Goal: Information Seeking & Learning: Learn about a topic

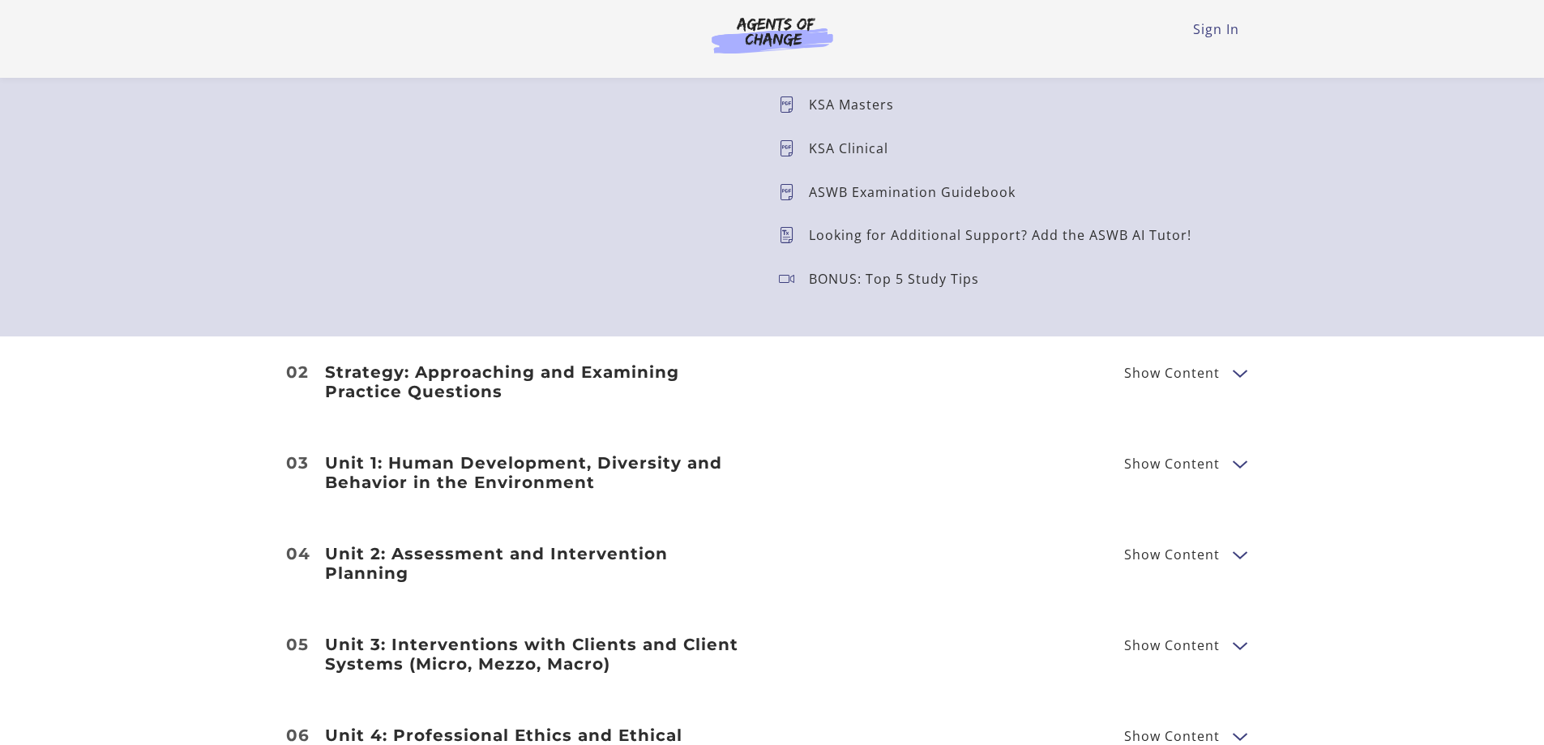
scroll to position [1865, 0]
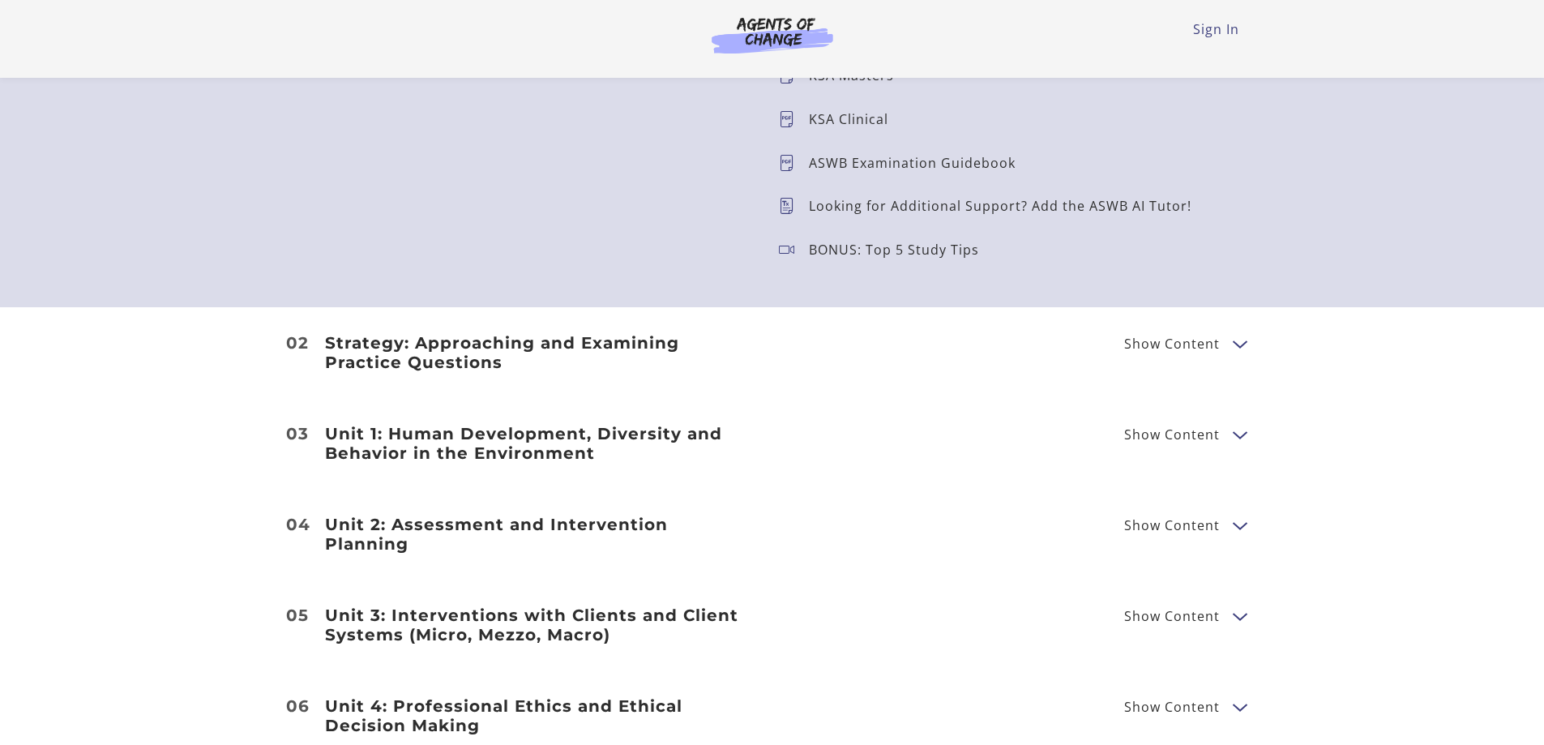
click at [1228, 345] on span "Show Content" at bounding box center [1178, 343] width 109 height 20
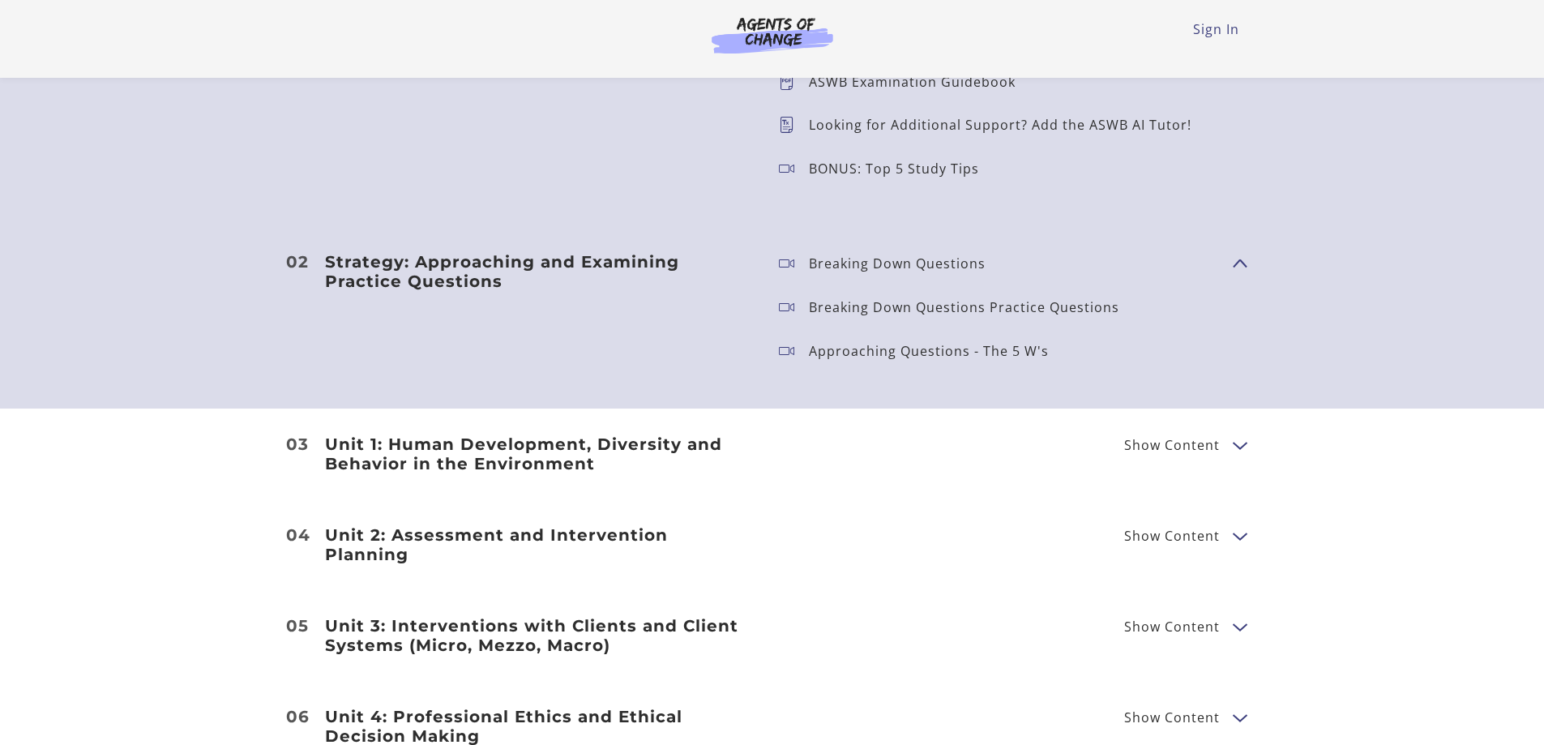
scroll to position [2027, 0]
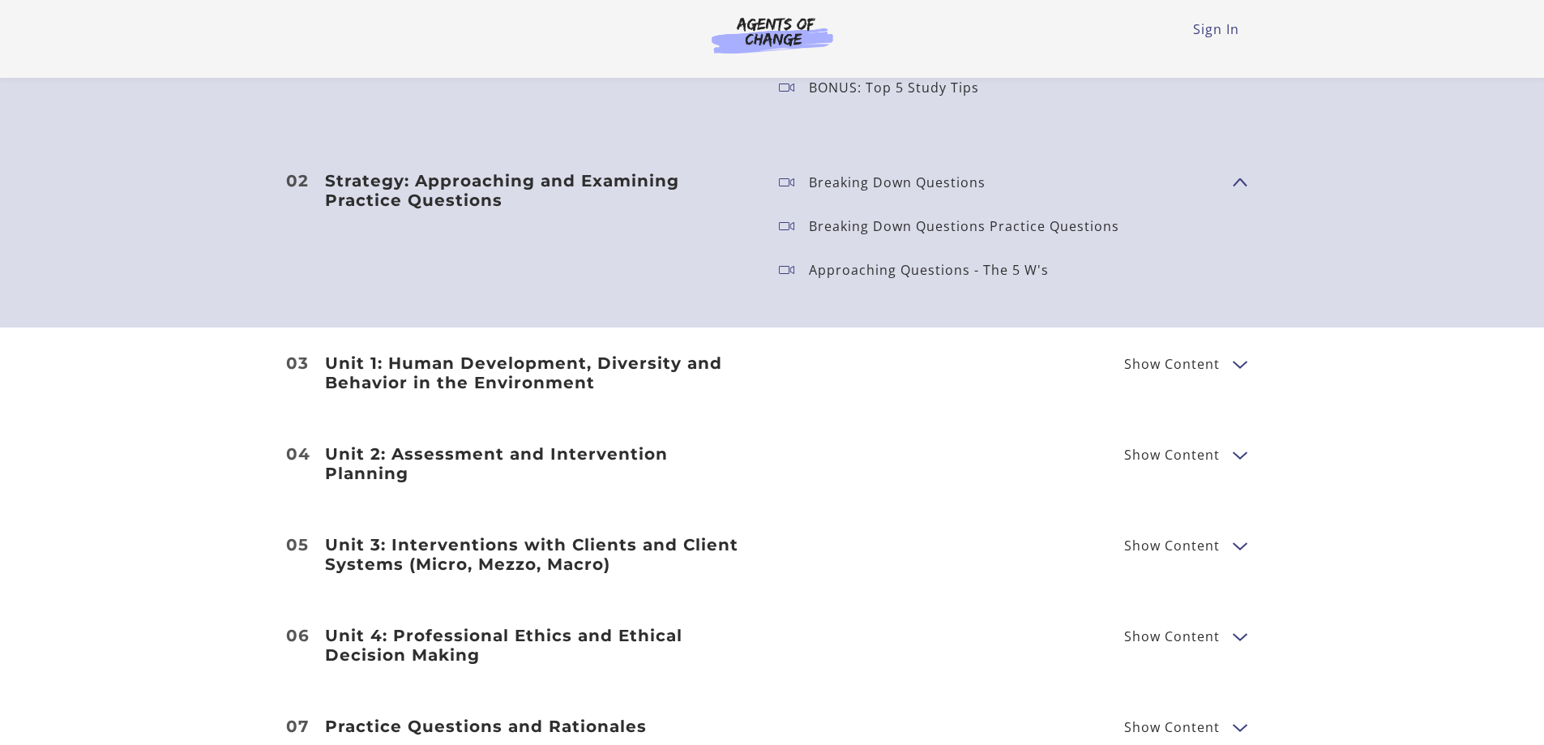
click at [1238, 363] on button "Show Content" at bounding box center [1239, 363] width 13 height 20
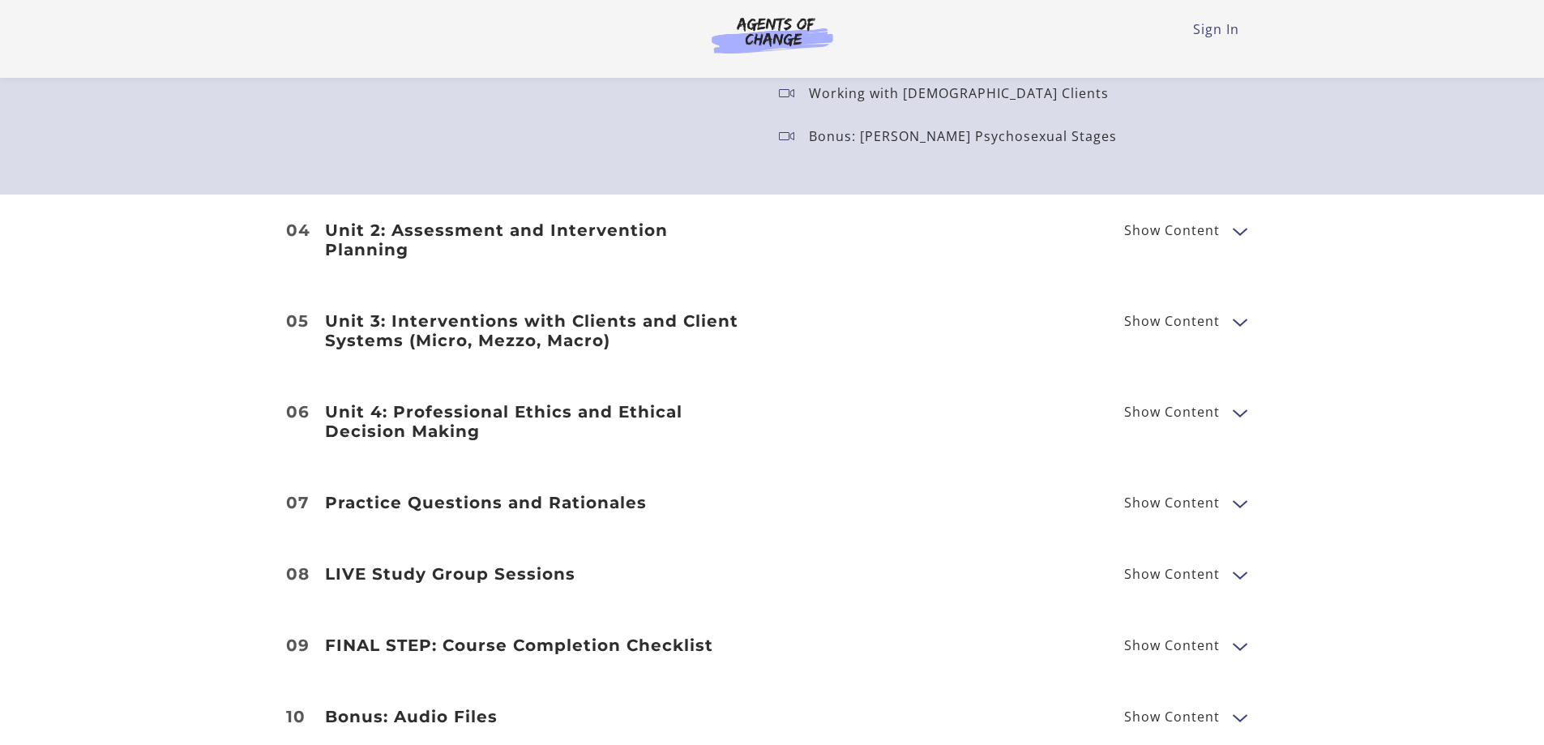
scroll to position [2756, 0]
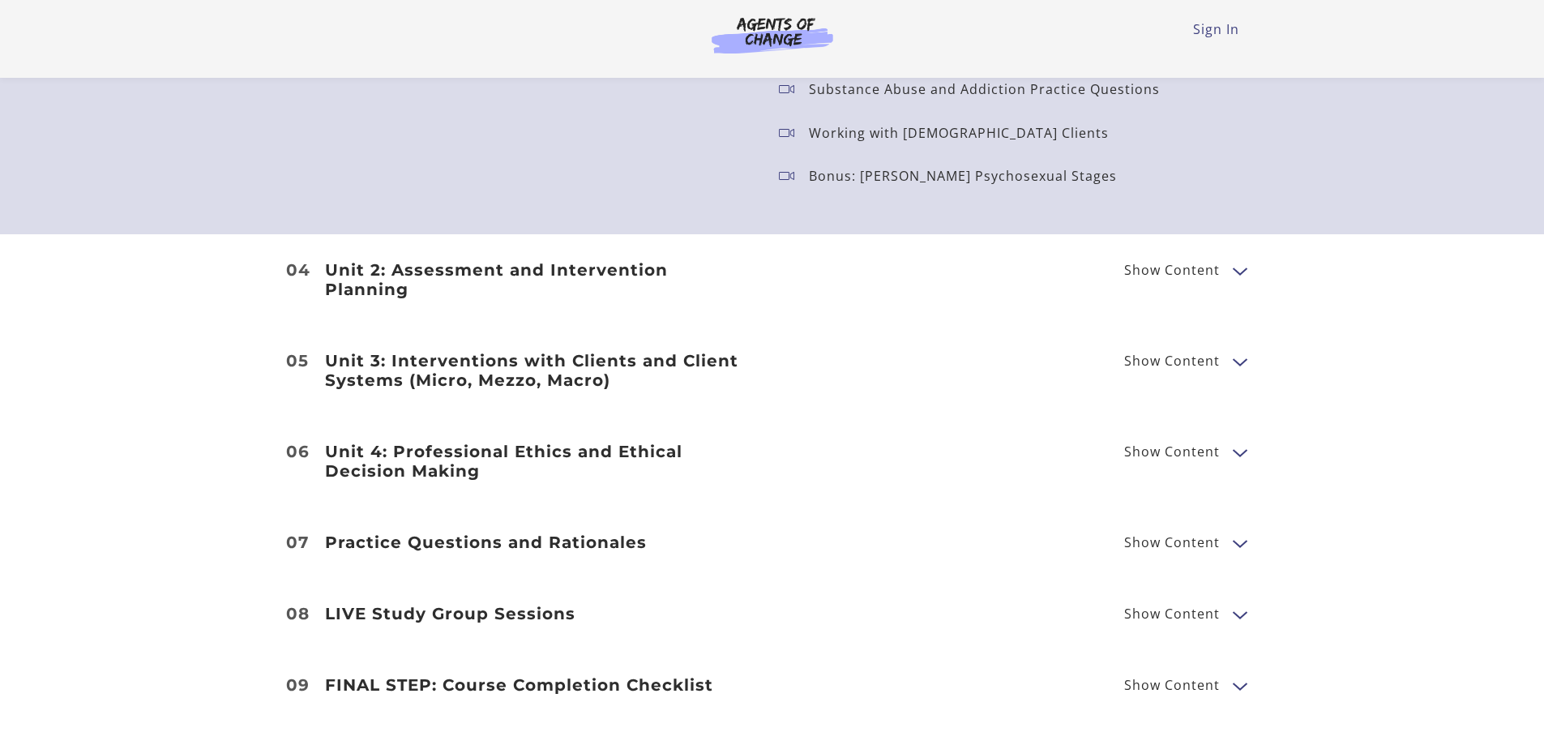
click at [1236, 276] on li "04 Unit 2: Assessment and Intervention Planning Show Content Biopsychosocial As…" at bounding box center [772, 279] width 1544 height 91
click at [1236, 272] on li "04 Unit 2: Assessment and Intervention Planning Show Content Biopsychosocial As…" at bounding box center [772, 279] width 1544 height 91
click at [1236, 265] on button "Show Content" at bounding box center [1239, 270] width 13 height 20
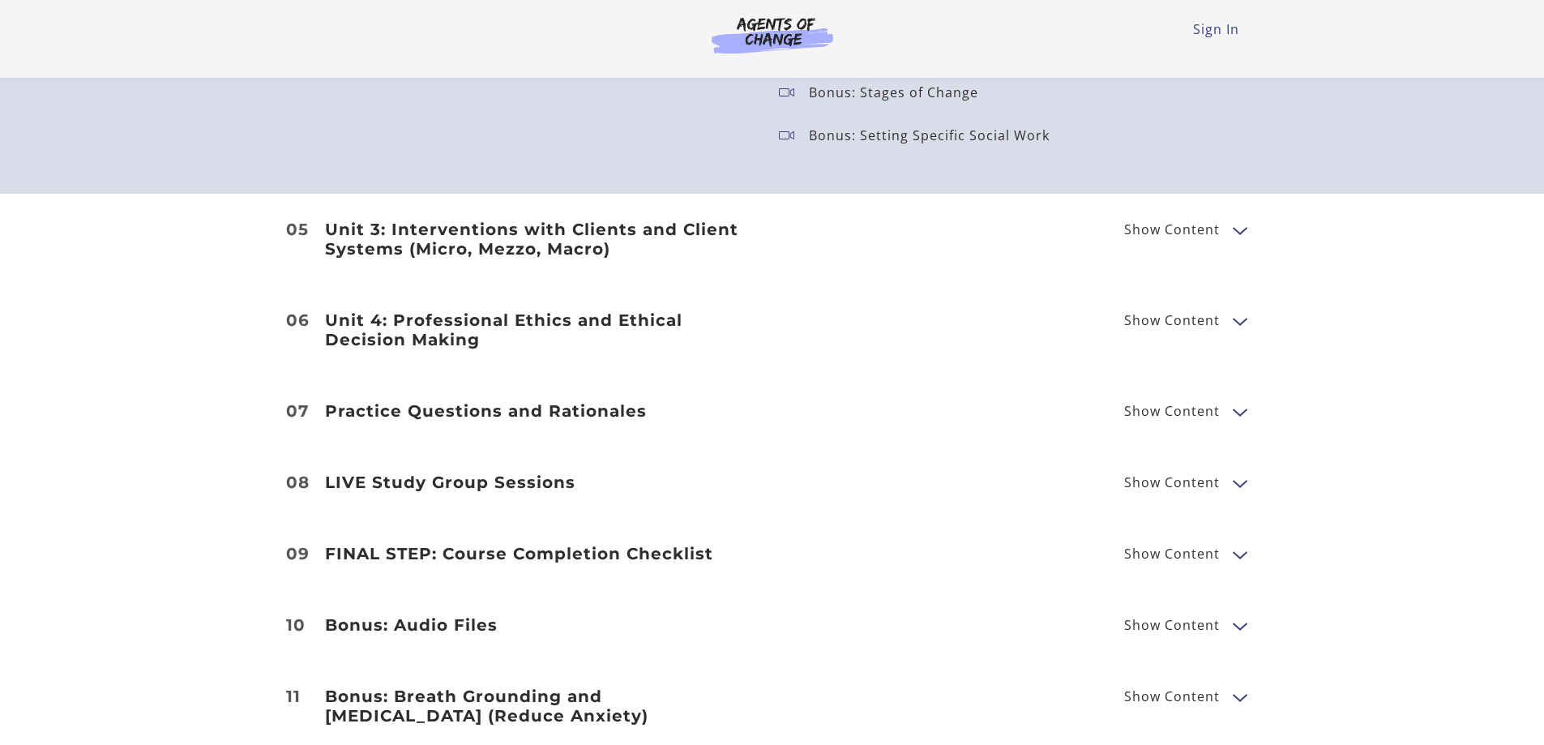
scroll to position [3810, 0]
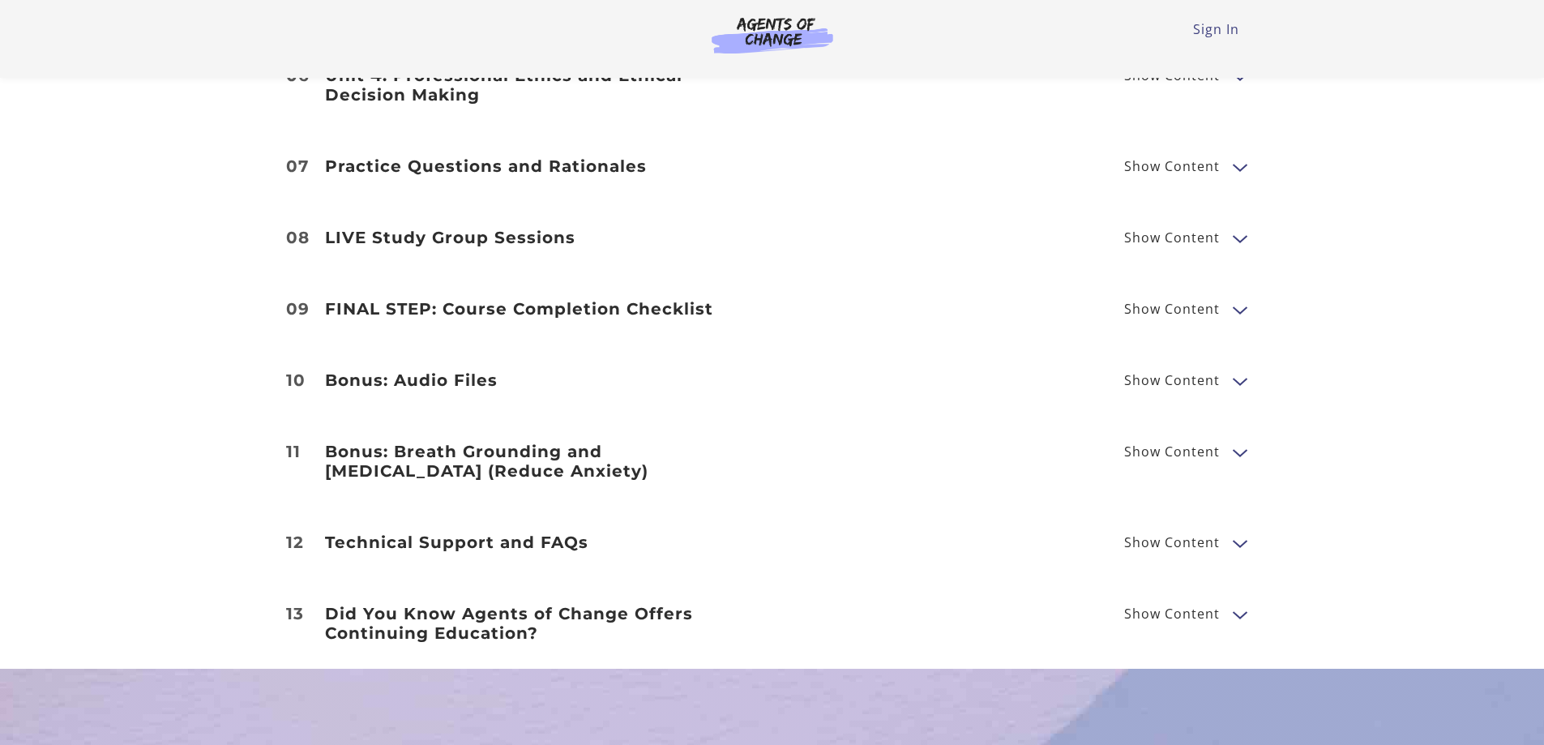
click at [1244, 608] on button "Show Content" at bounding box center [1239, 614] width 13 height 20
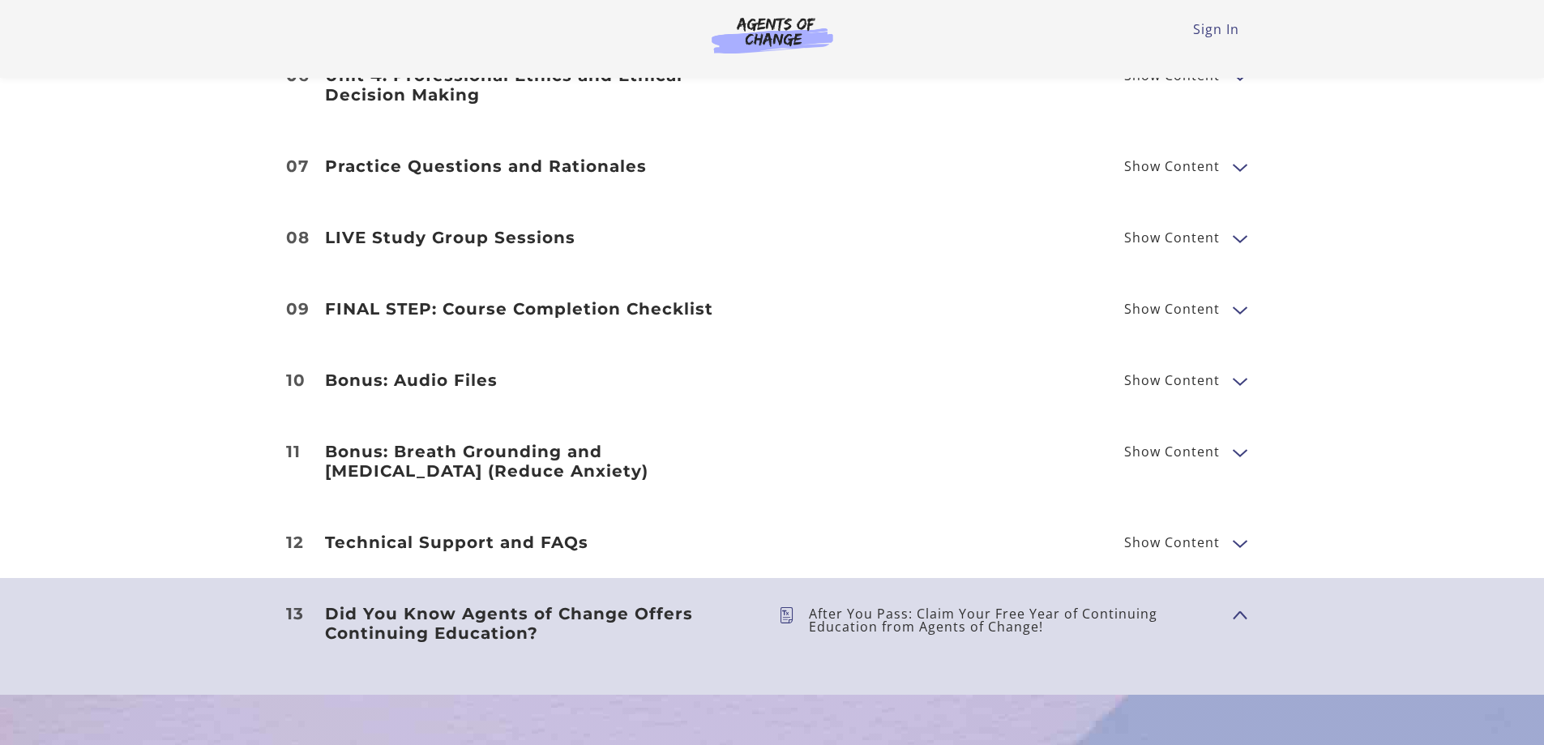
click at [1233, 542] on span "Show Content" at bounding box center [1233, 613] width 0 height 143
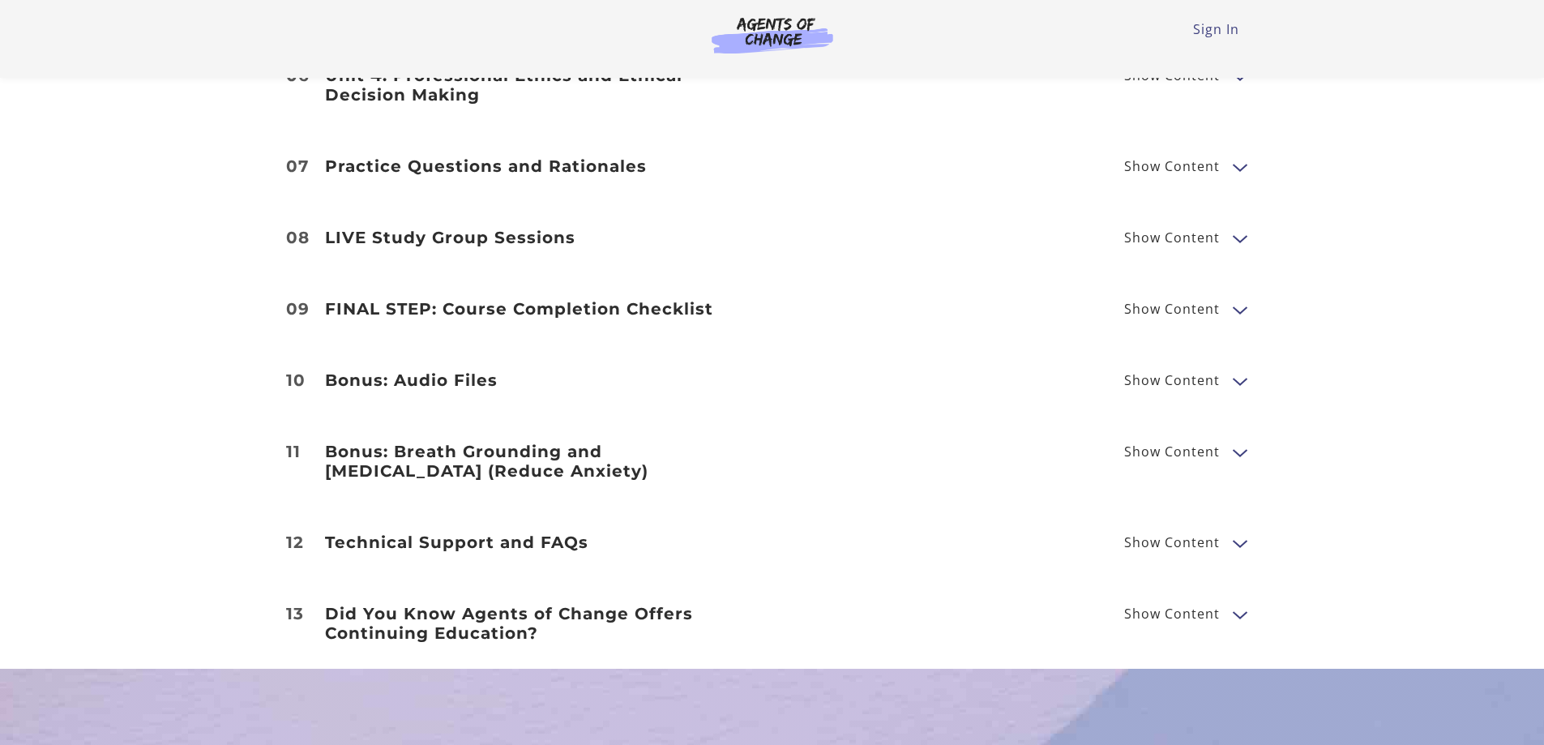
click at [1236, 533] on button "Show Content" at bounding box center [1239, 543] width 13 height 20
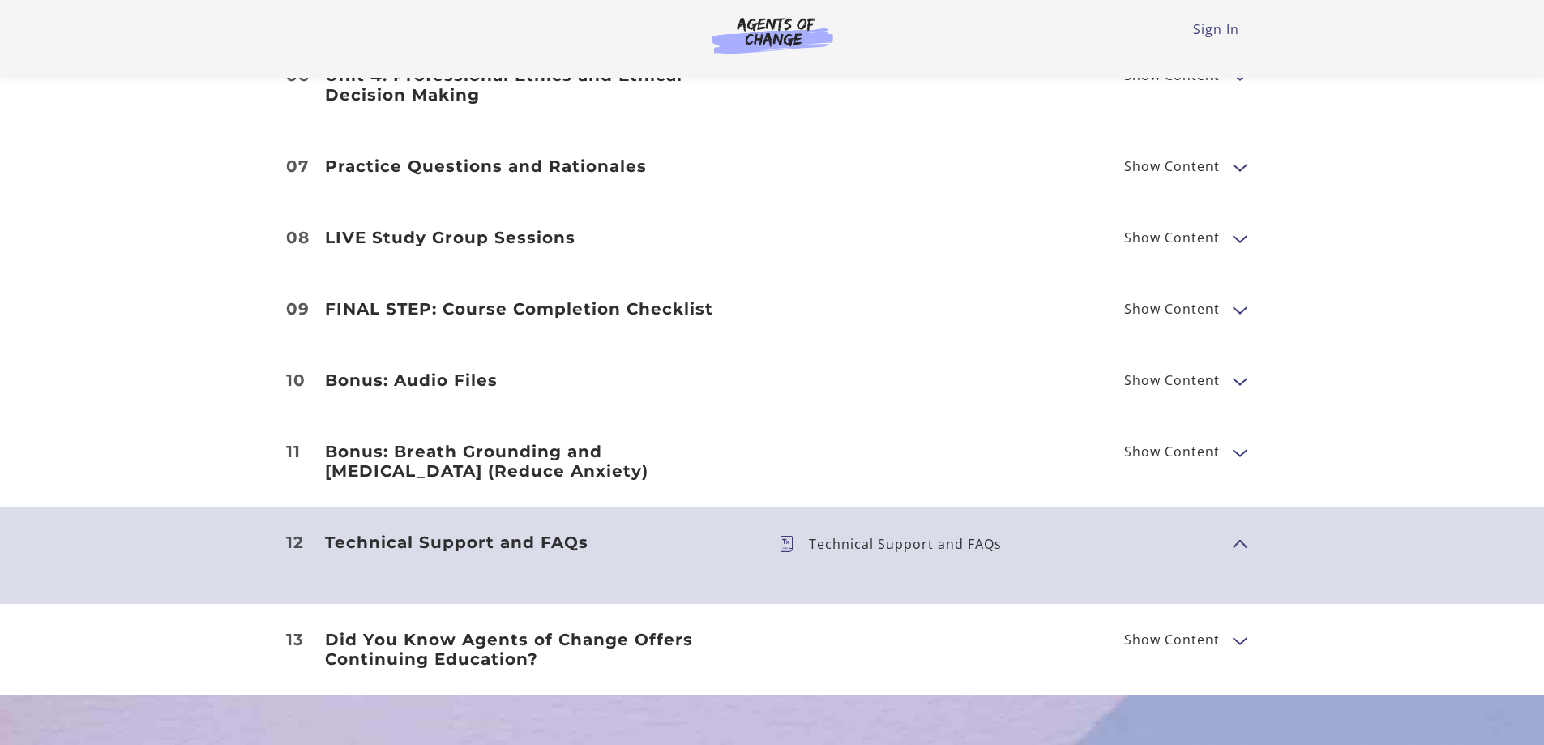
click at [1239, 443] on button "Show Content" at bounding box center [1239, 452] width 13 height 20
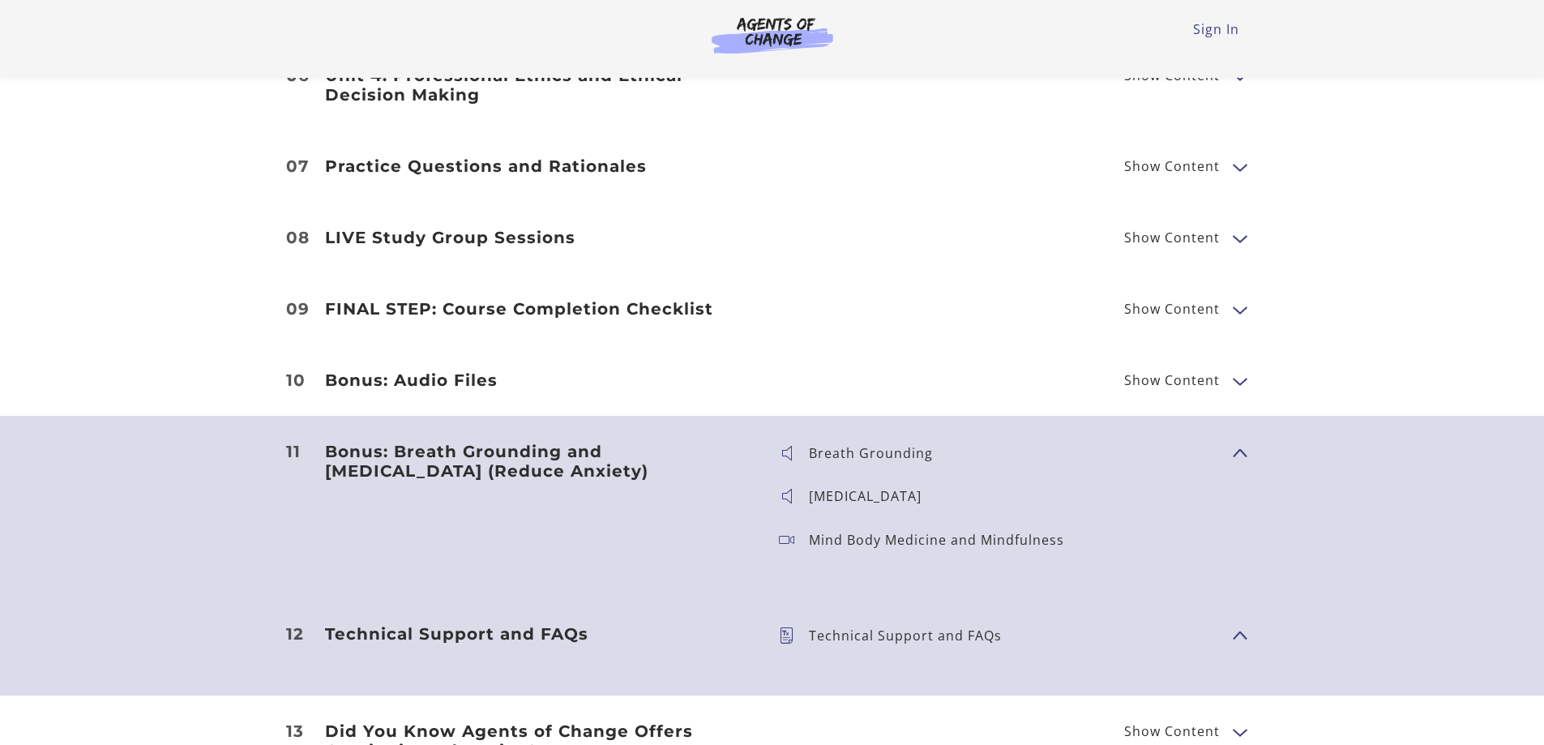
click at [1233, 380] on span "Show Content" at bounding box center [1233, 451] width 0 height 143
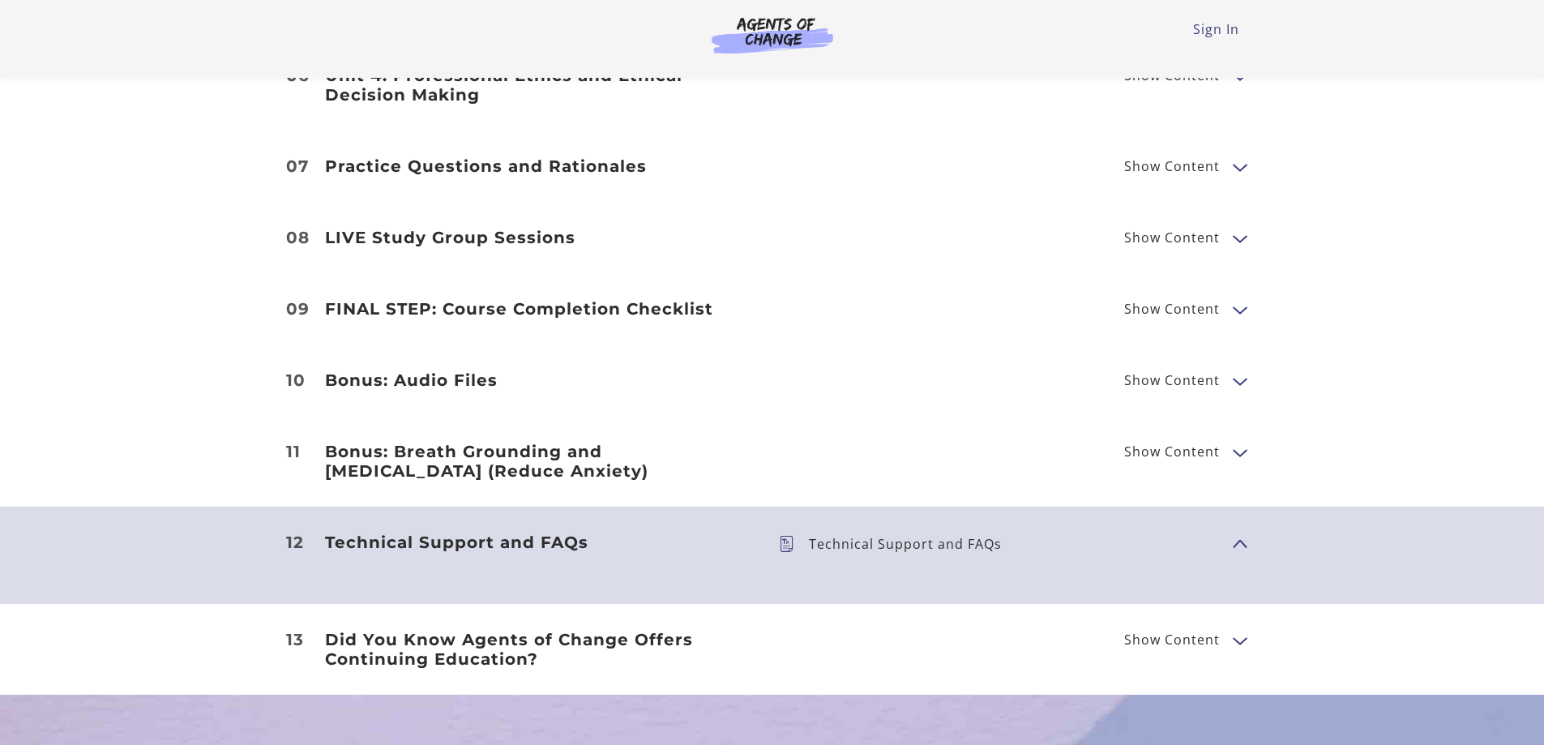
click at [1235, 376] on button "Show Content" at bounding box center [1239, 380] width 13 height 20
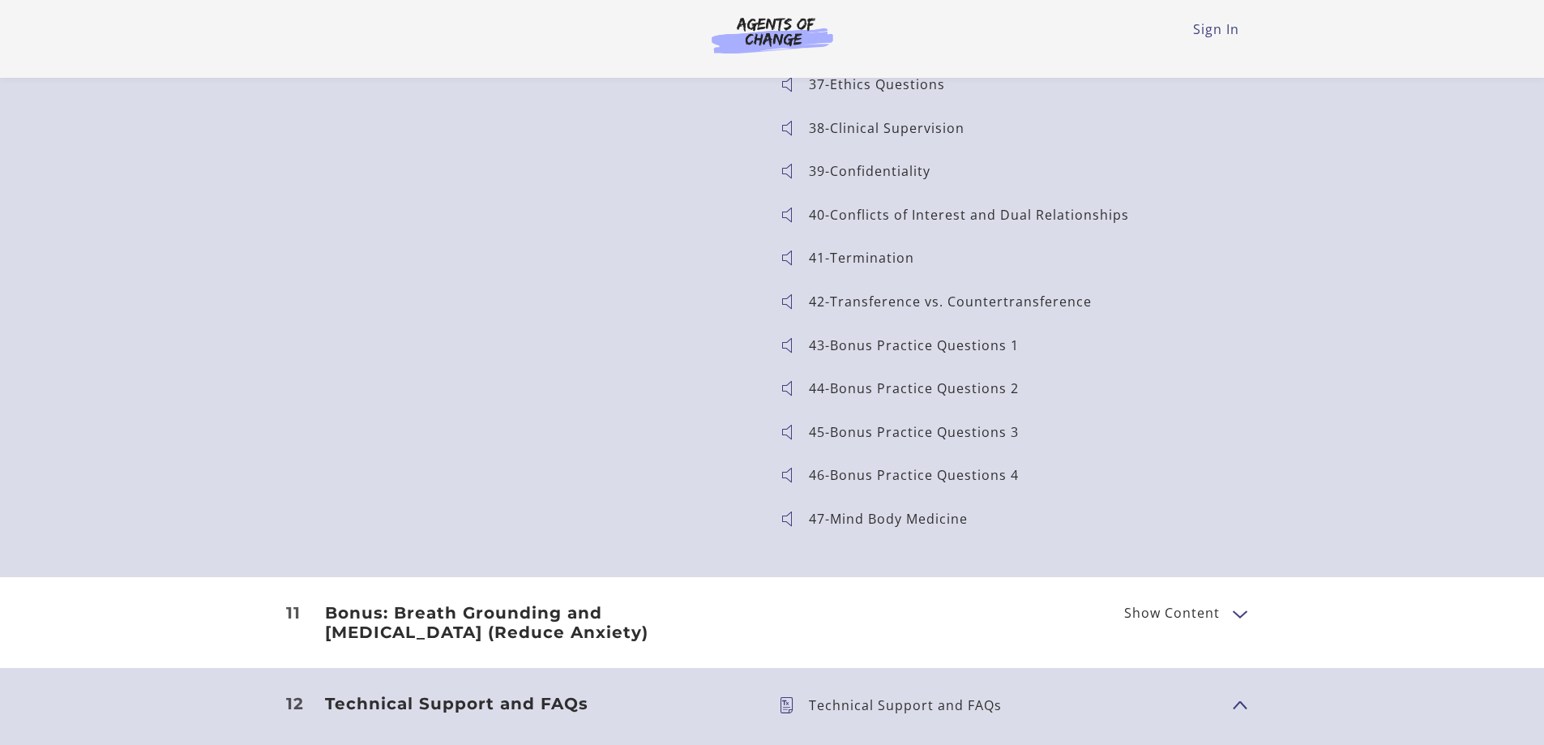
scroll to position [5756, 0]
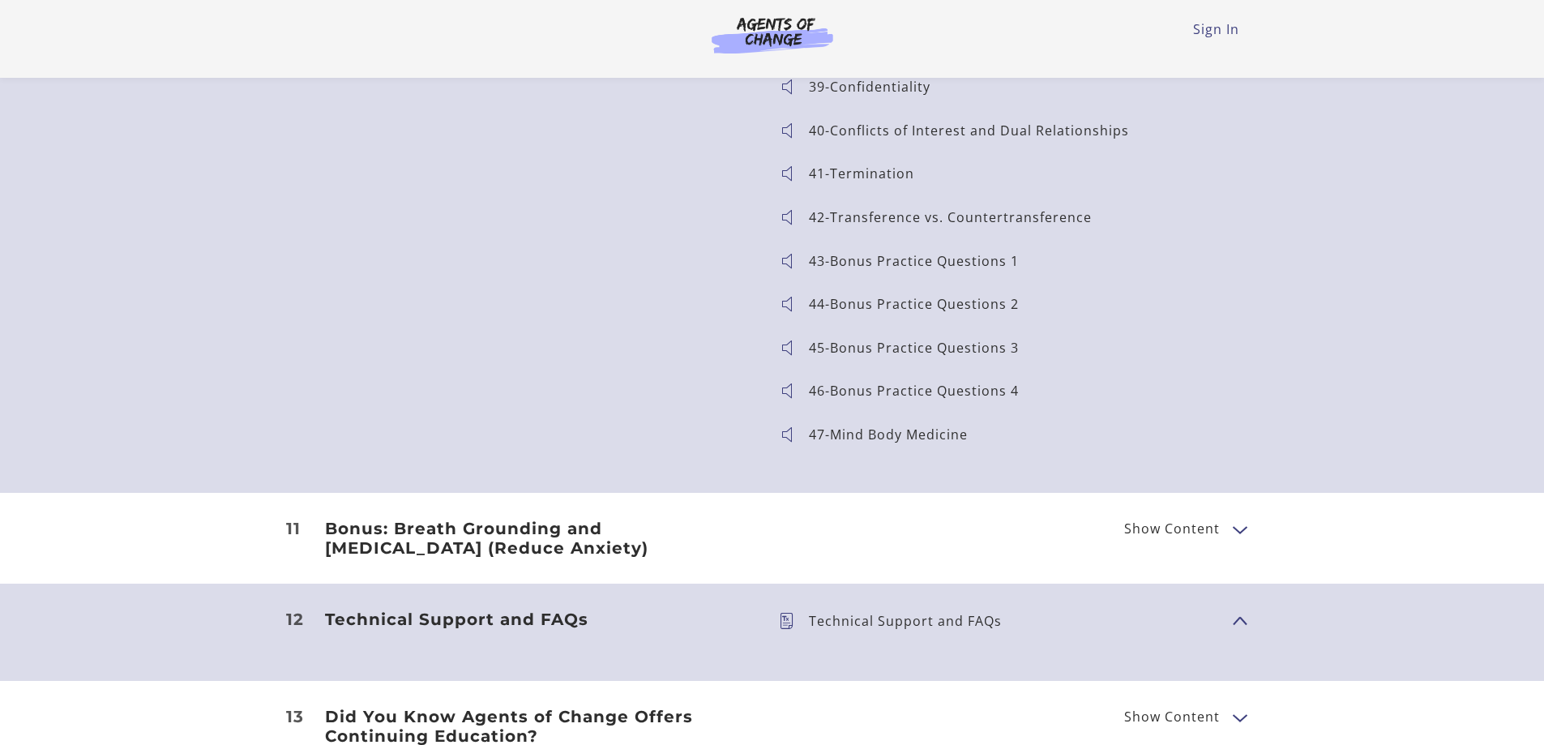
click at [1233, 607] on span "Show Content" at bounding box center [1233, 619] width 0 height 143
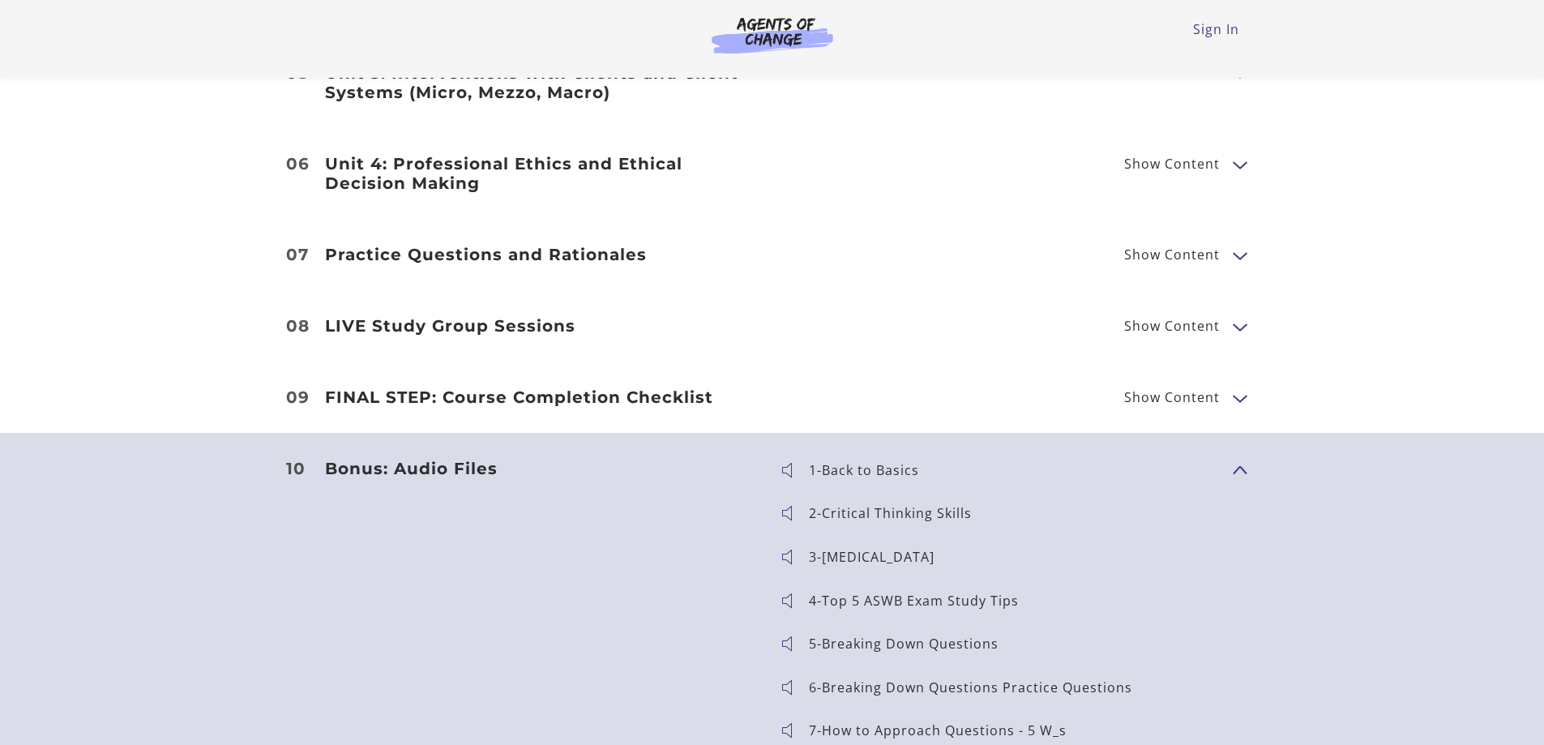
scroll to position [3648, 0]
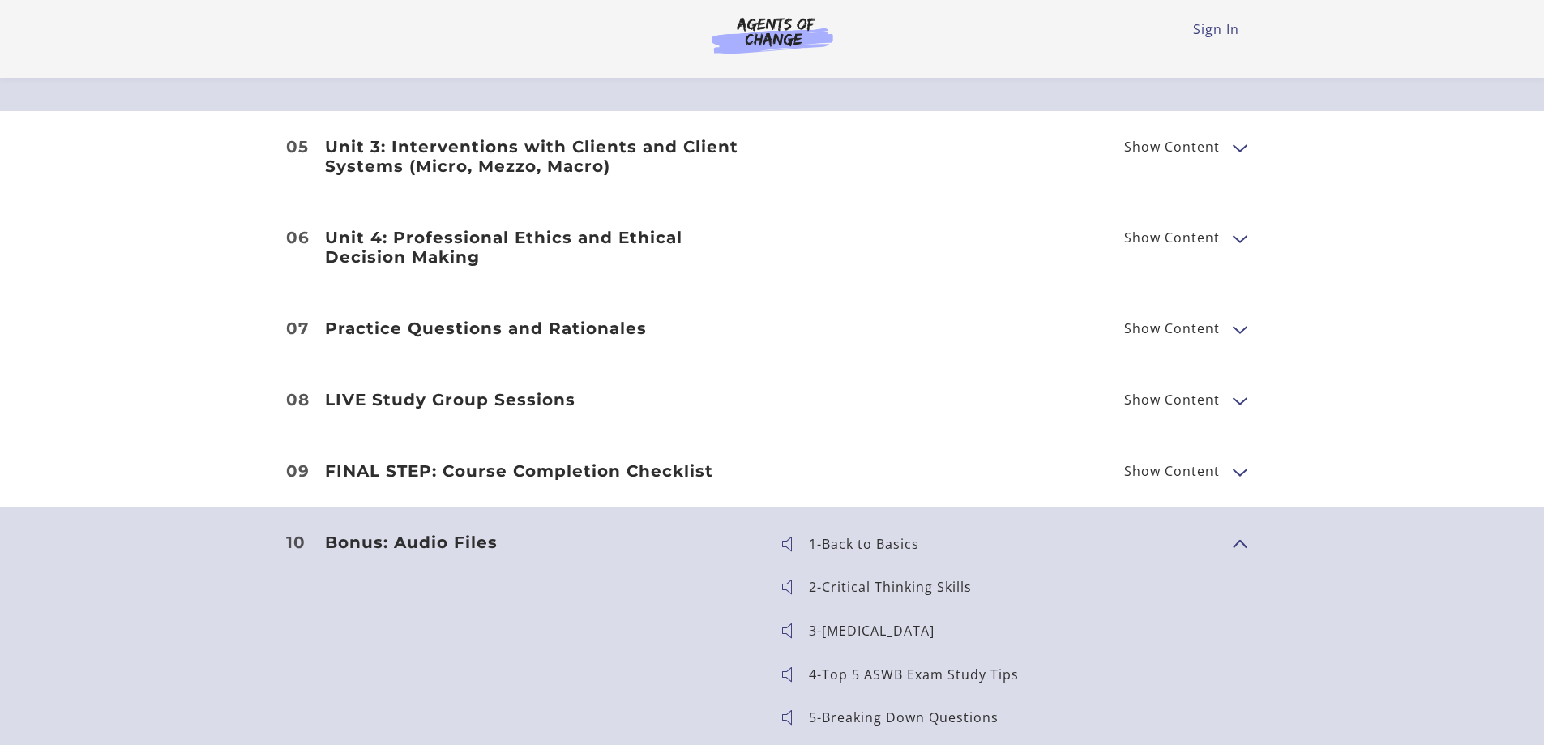
click at [1233, 535] on span "Show Content" at bounding box center [1233, 542] width 0 height 143
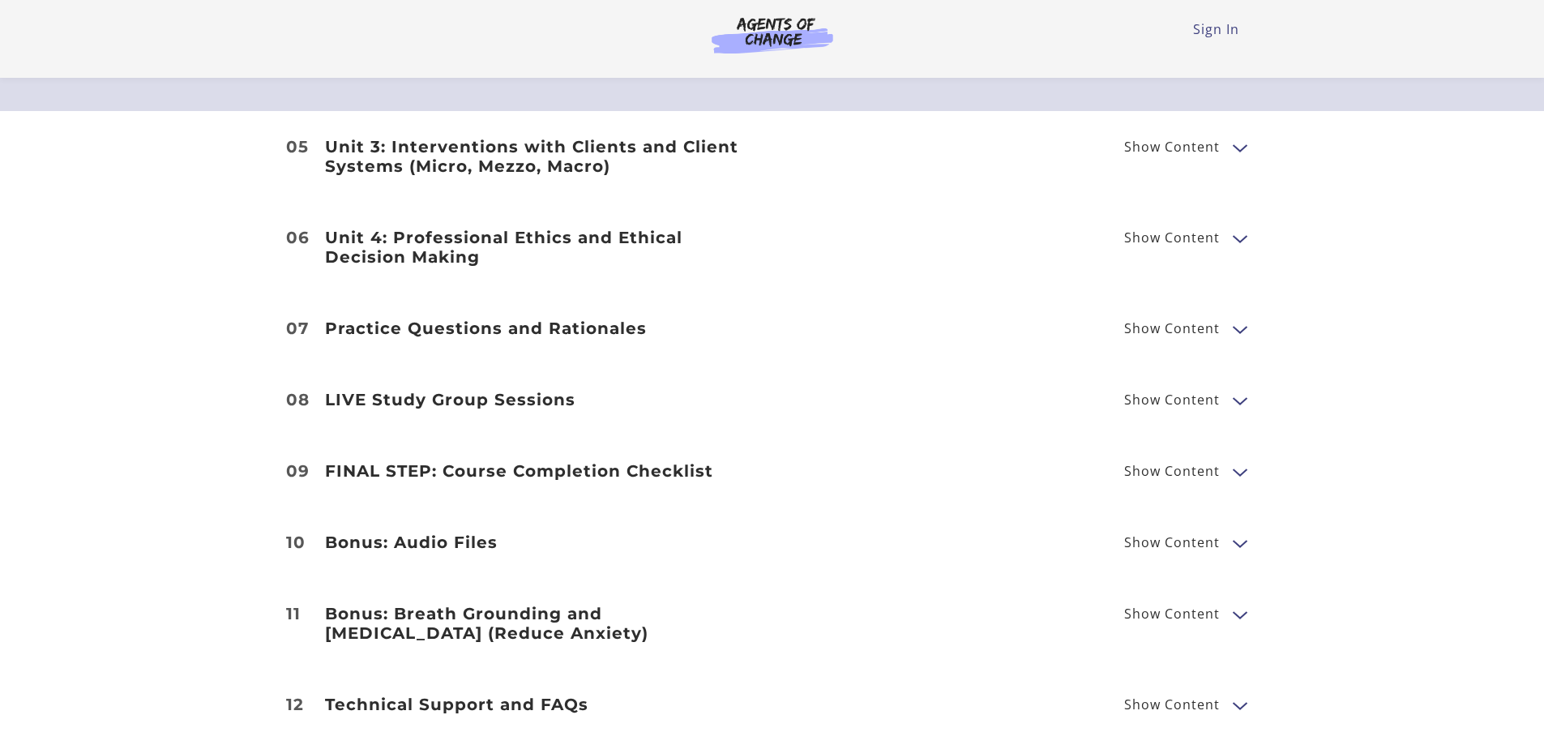
click at [1235, 461] on button "Show Content" at bounding box center [1239, 471] width 13 height 20
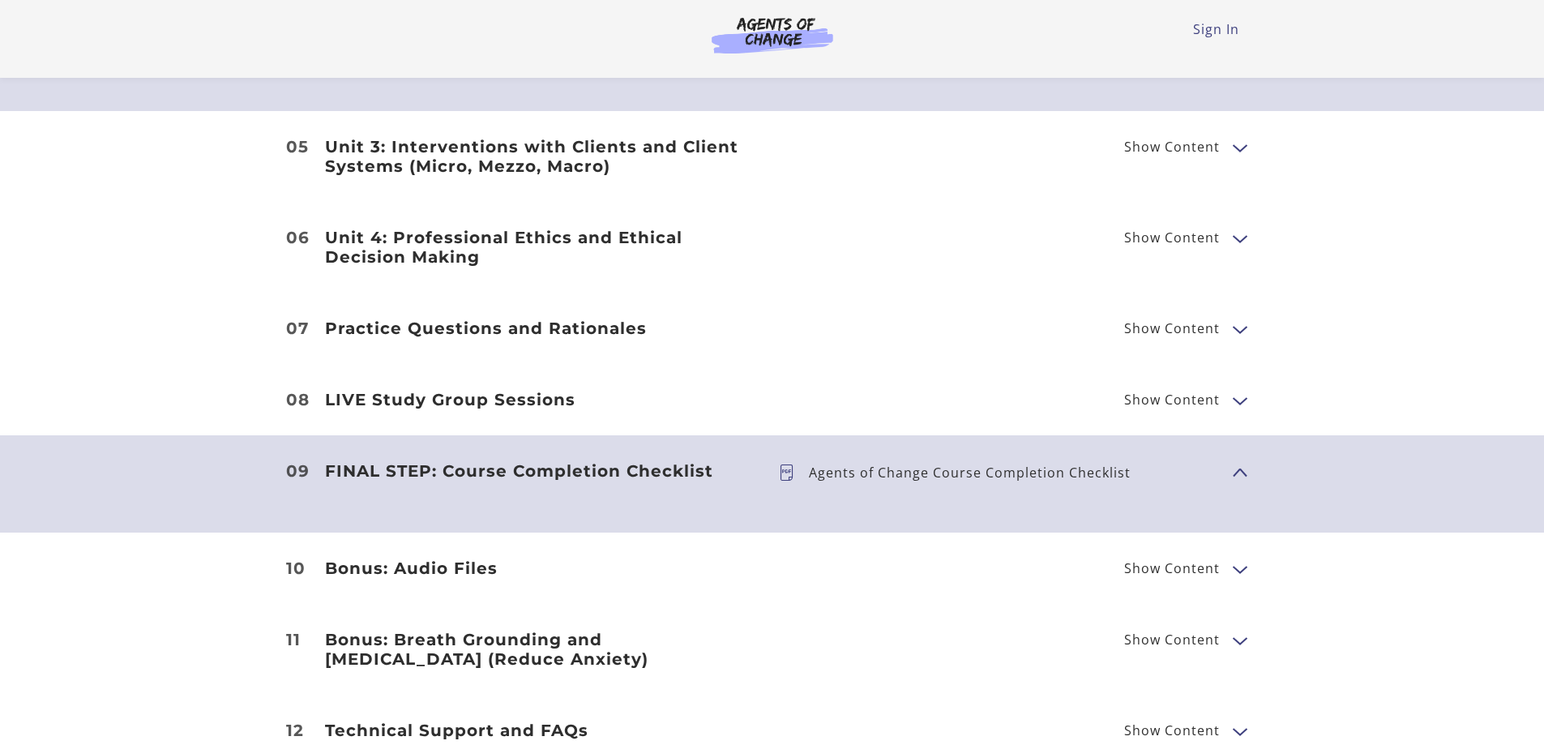
click at [1233, 464] on span "Show Content" at bounding box center [1233, 471] width 0 height 143
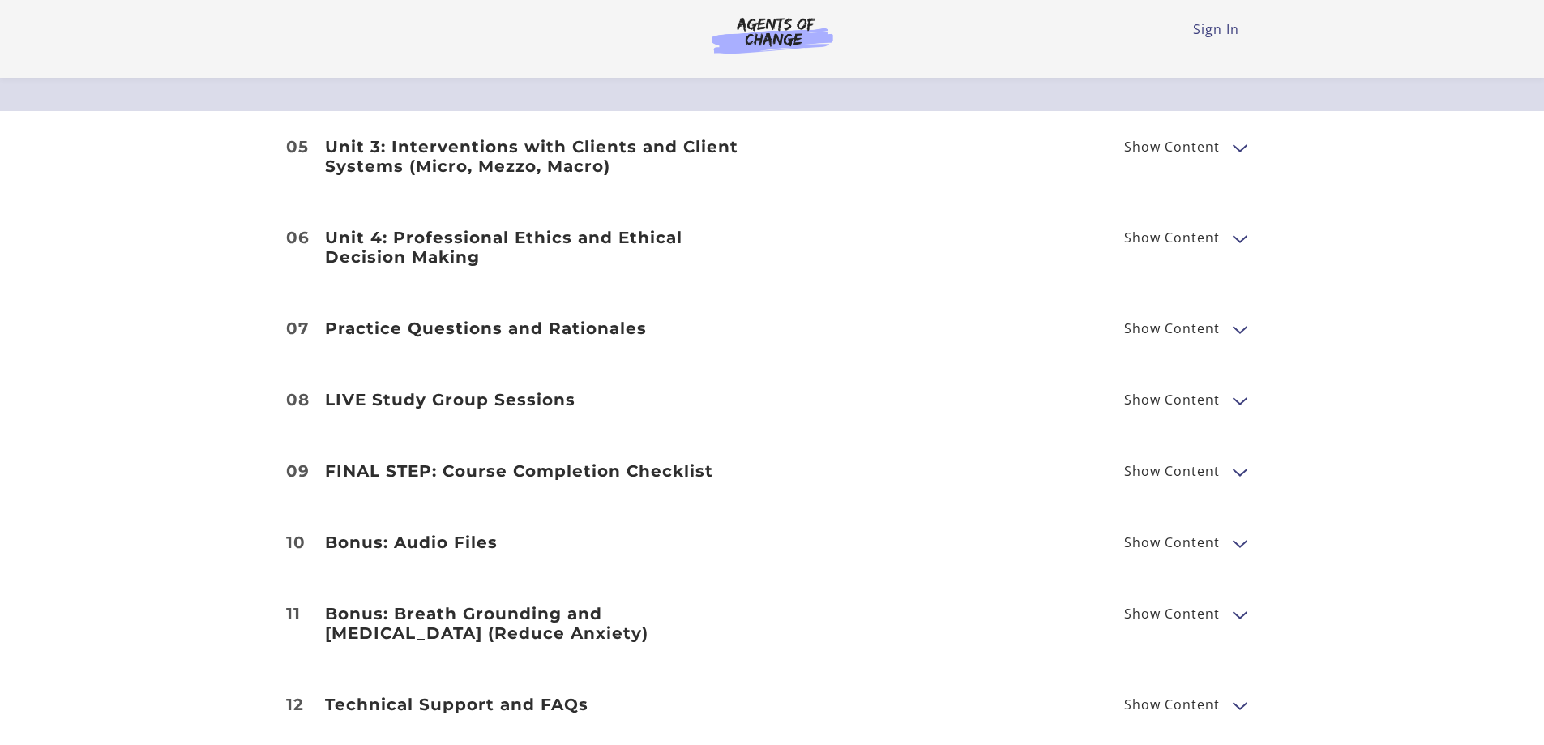
click at [1236, 328] on button "Show Content" at bounding box center [1239, 329] width 13 height 20
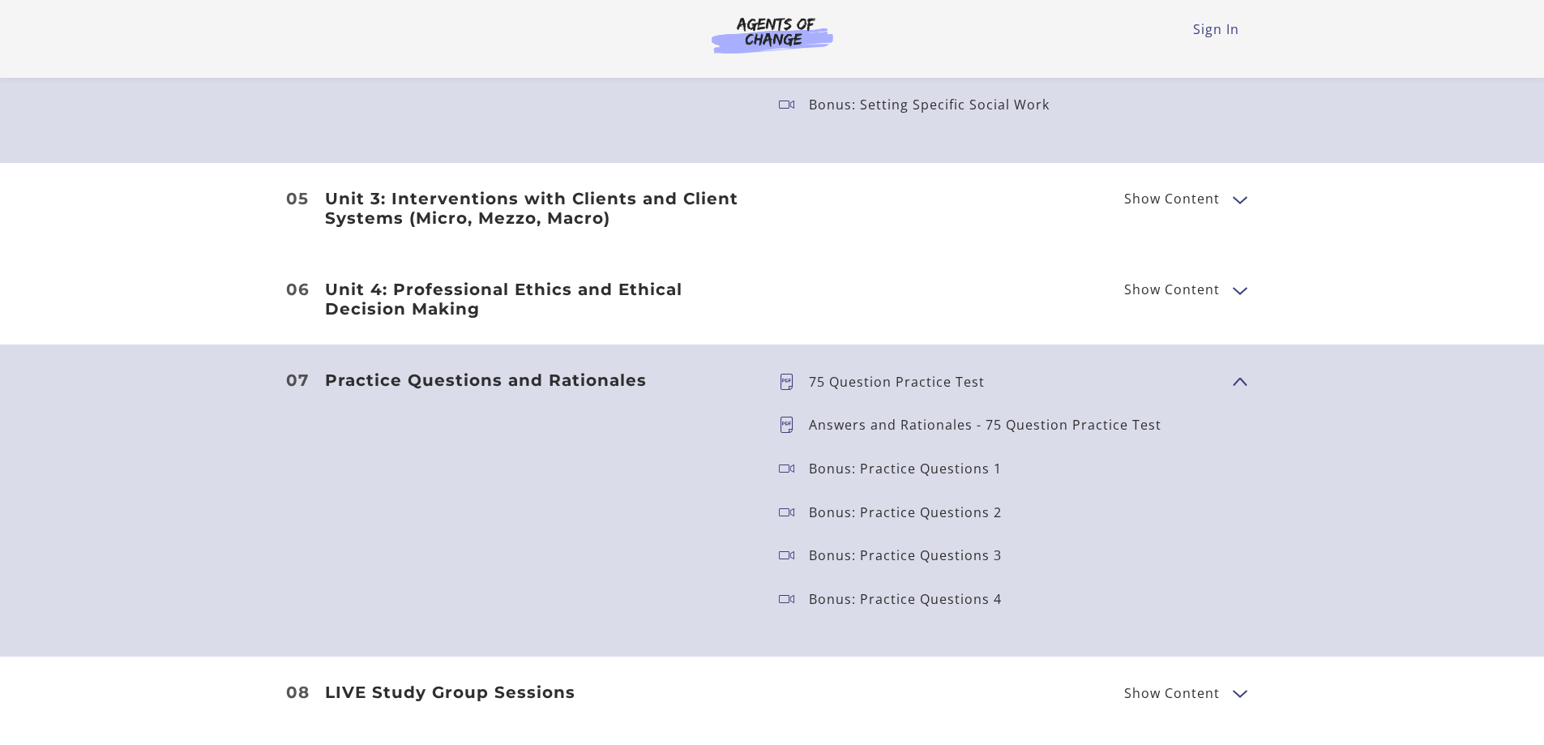
scroll to position [3567, 0]
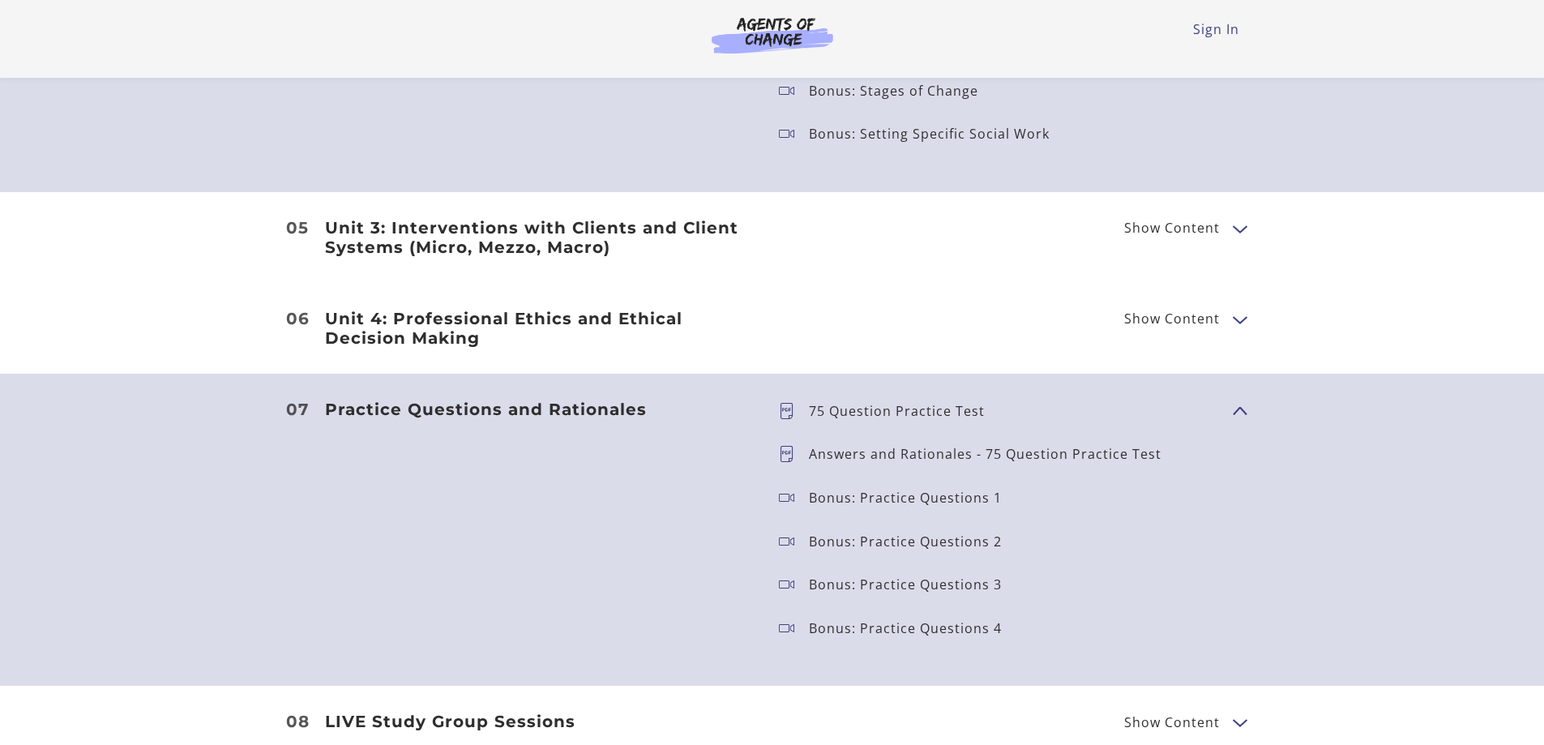
click at [1241, 400] on button "Show Content" at bounding box center [1239, 410] width 13 height 20
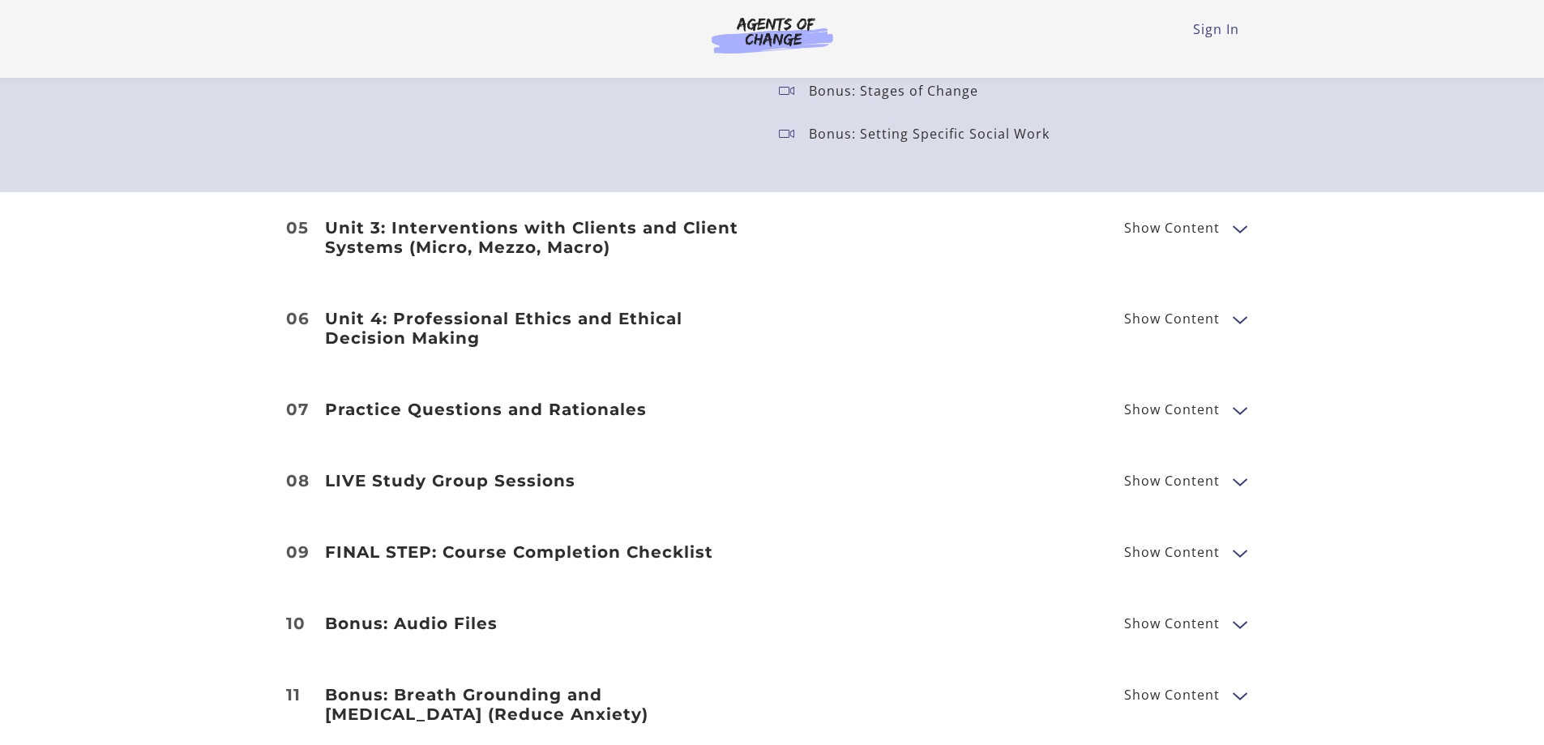
click at [1240, 309] on button "Show Content" at bounding box center [1239, 319] width 13 height 20
